Goal: Task Accomplishment & Management: Manage account settings

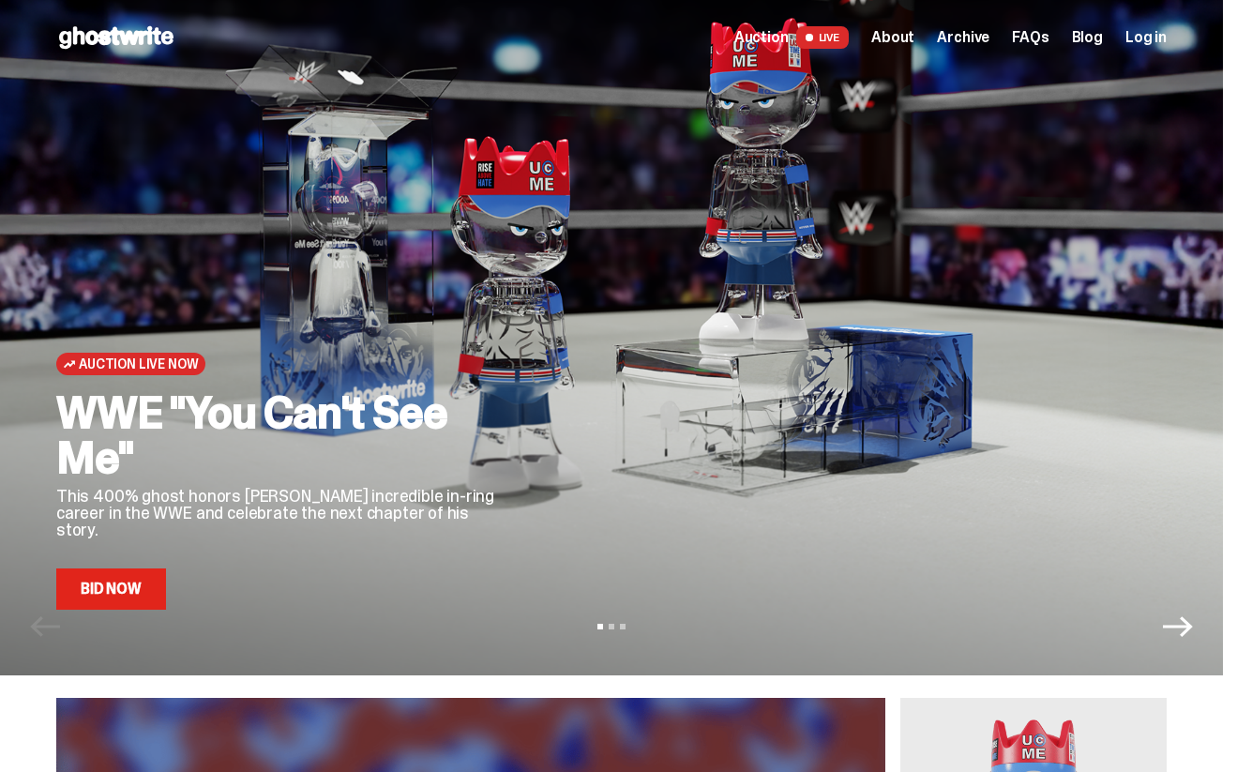
click at [1150, 43] on span "Log in" at bounding box center [1145, 37] width 41 height 15
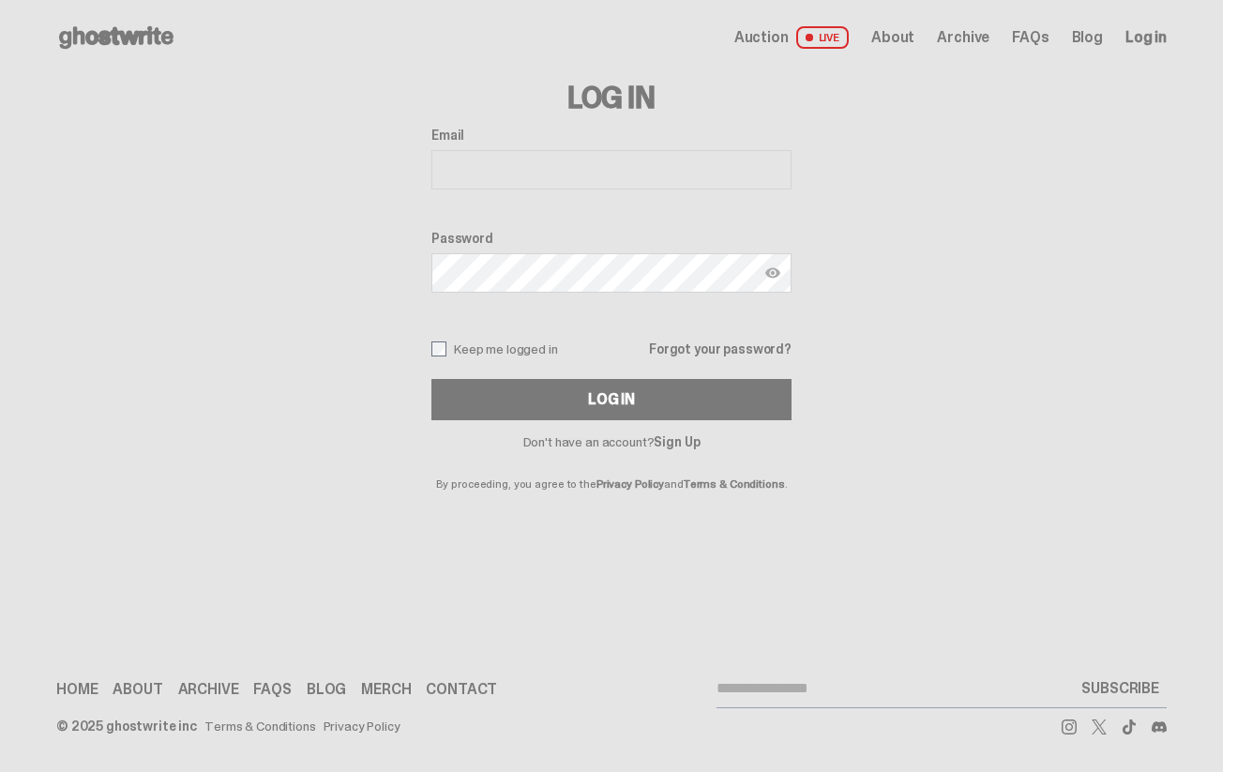
click at [554, 188] on input "Email" at bounding box center [611, 169] width 360 height 39
type input "**********"
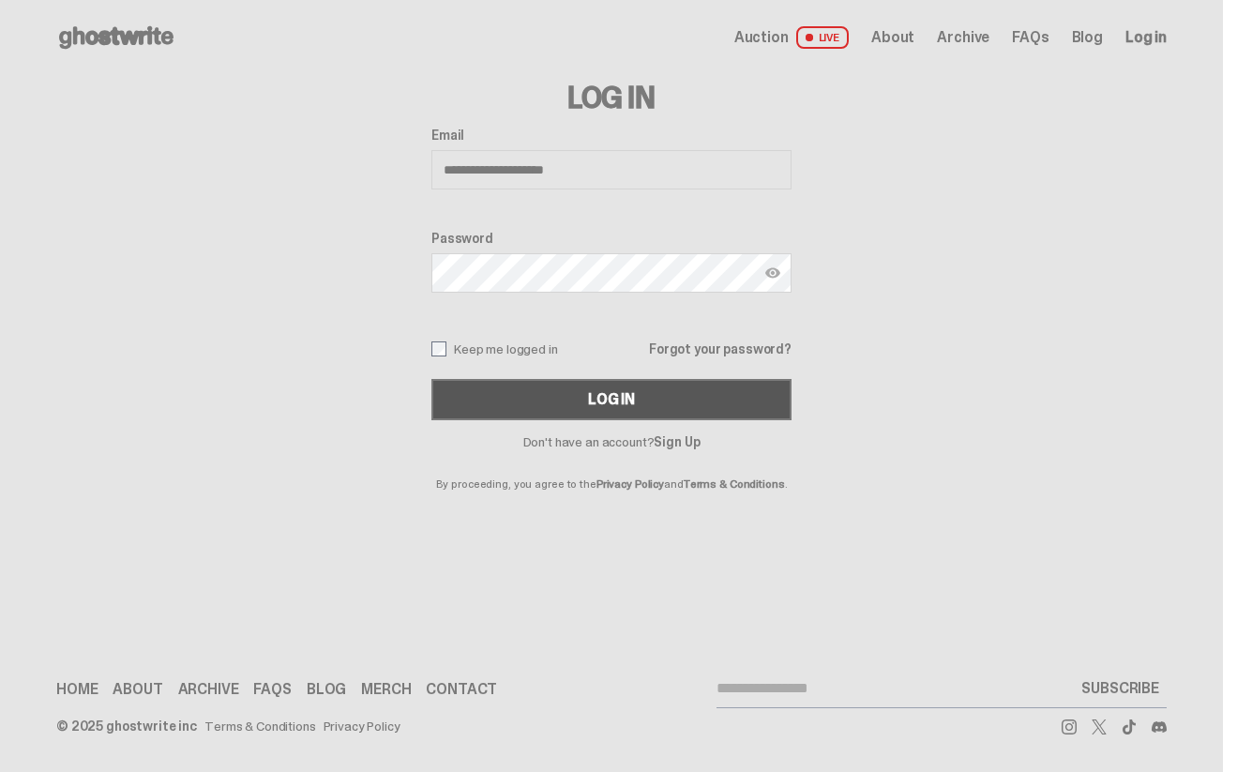
click at [565, 395] on button "Log In" at bounding box center [611, 399] width 360 height 41
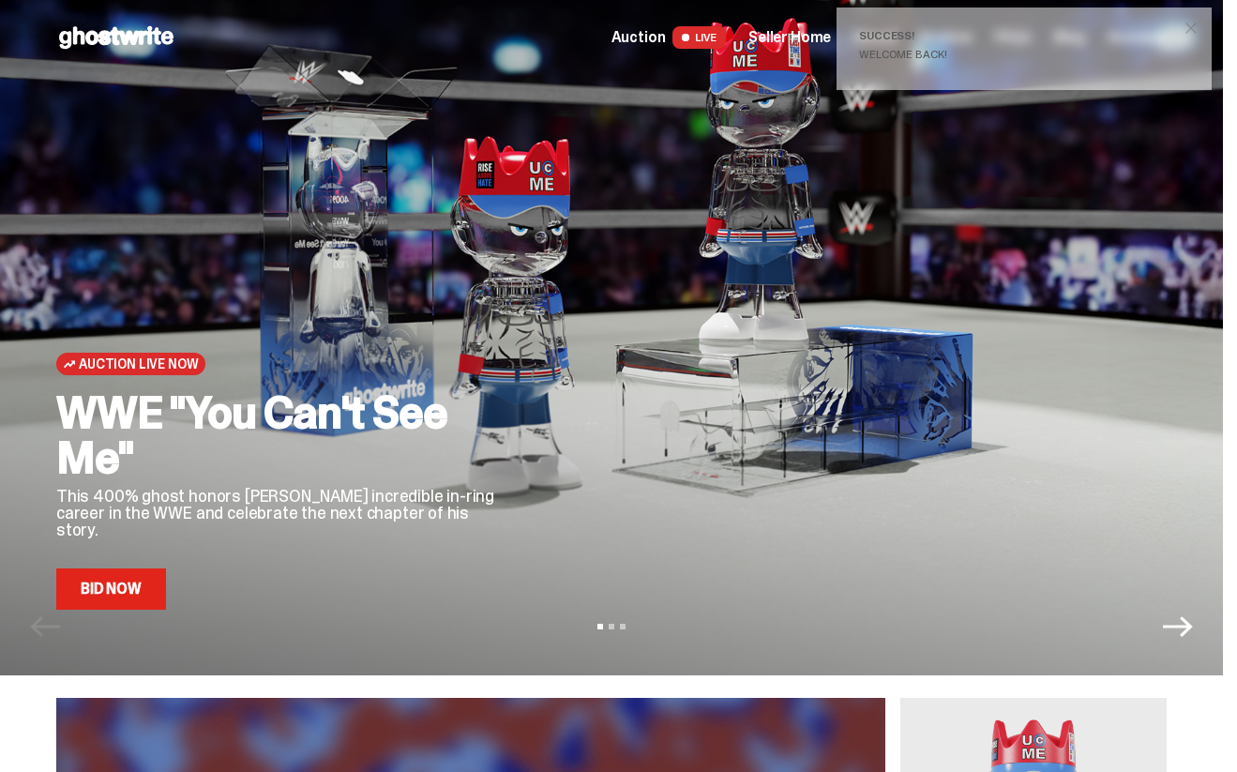
click at [781, 38] on span "Seller Home" at bounding box center [789, 37] width 83 height 15
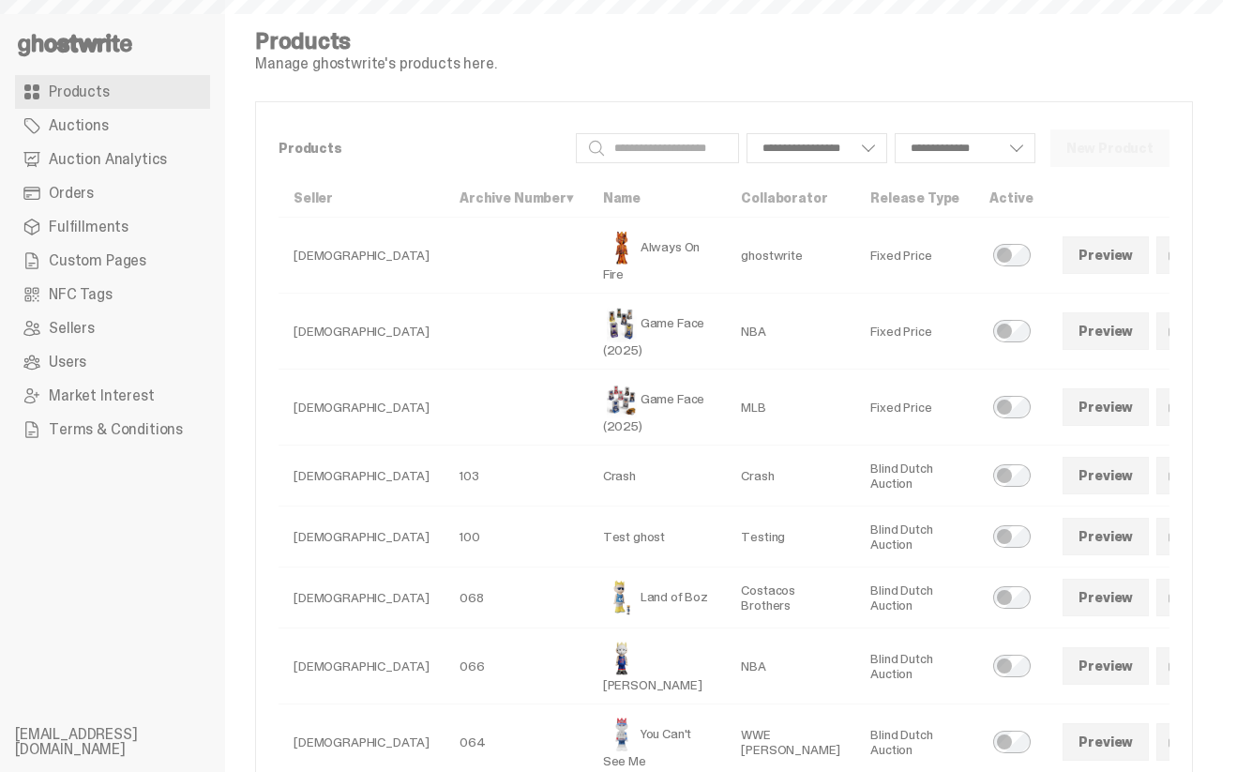
select select
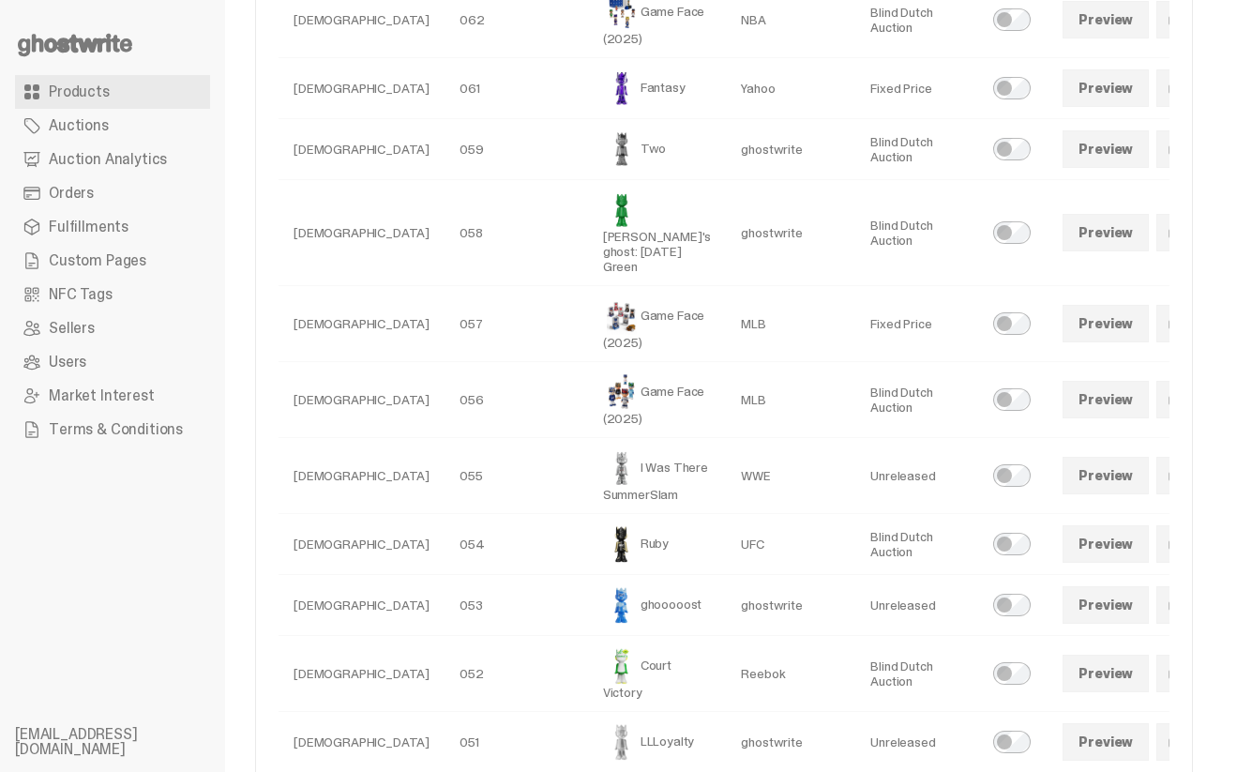
scroll to position [820, 0]
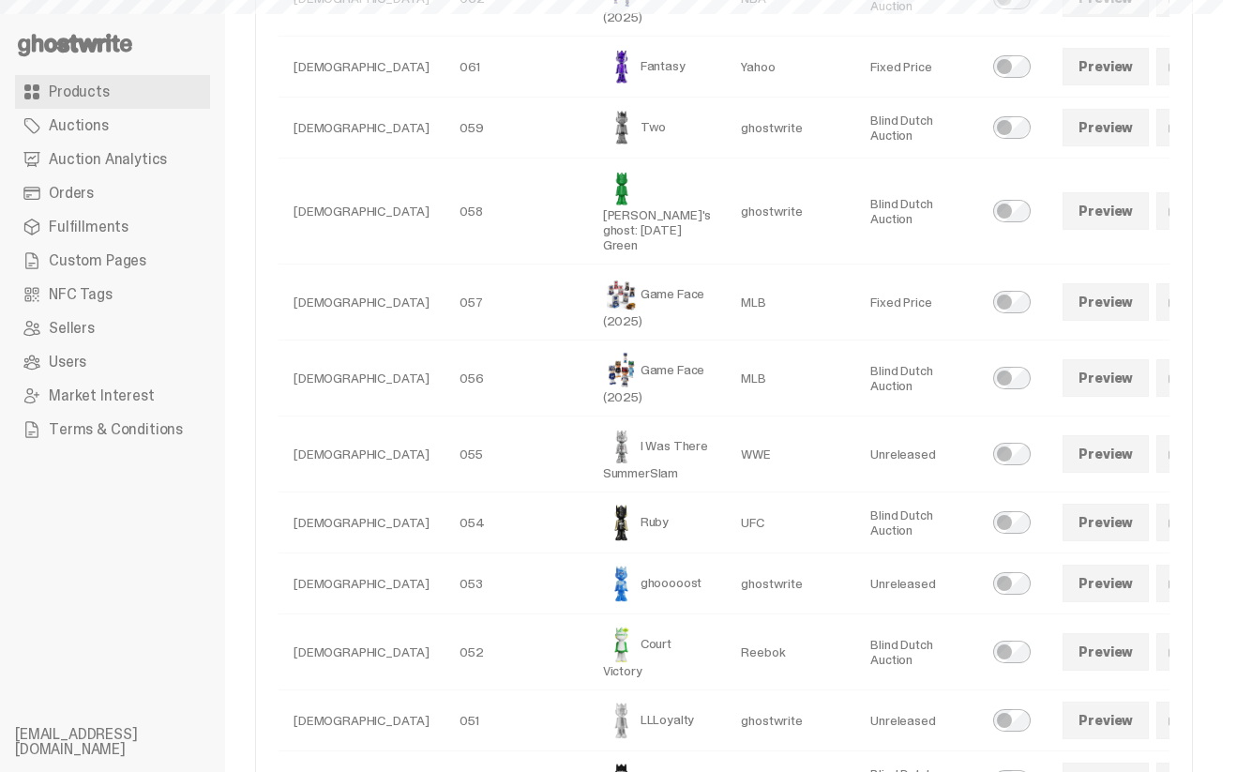
select select
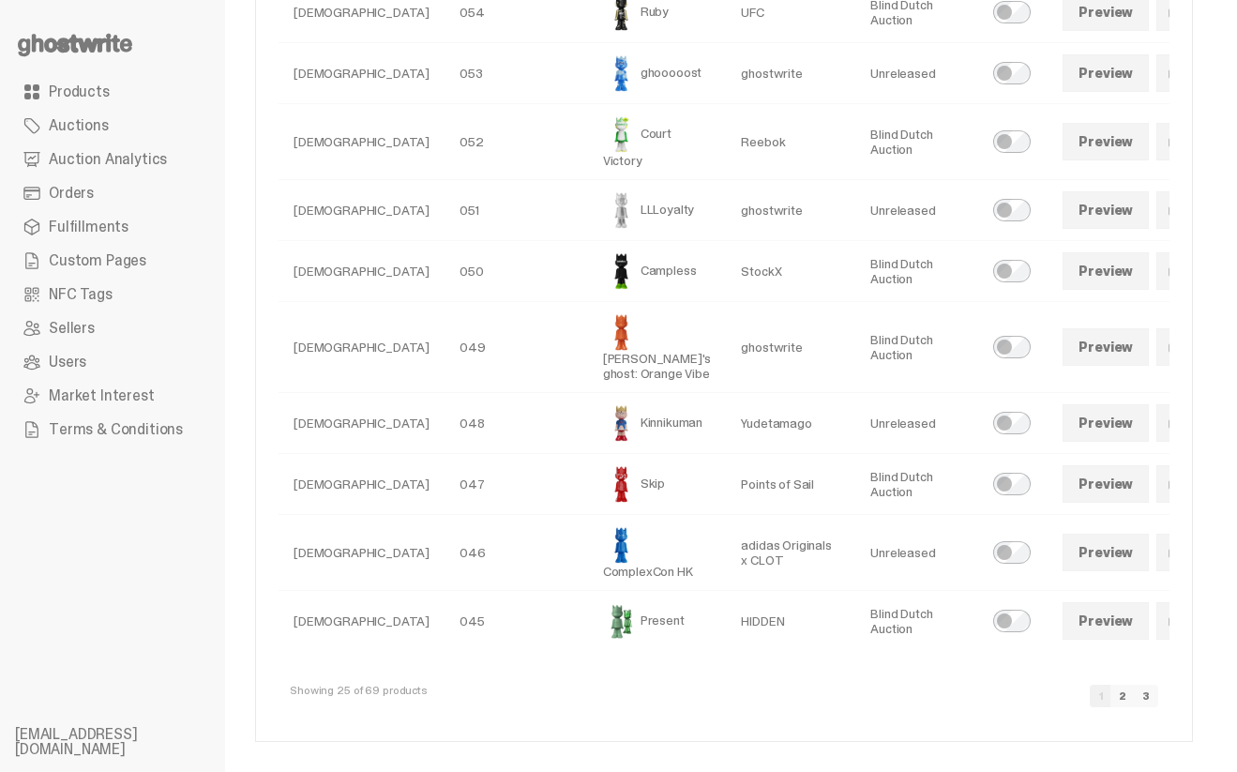
scroll to position [1405, 0]
copy td "Schrödinger's ghost: Orange Vibe"
drag, startPoint x: 609, startPoint y: 361, endPoint x: 563, endPoint y: 325, distance: 58.2
click at [588, 325] on td "Schrödinger's ghost: Orange Vibe" at bounding box center [657, 347] width 139 height 91
